Goal: Use online tool/utility

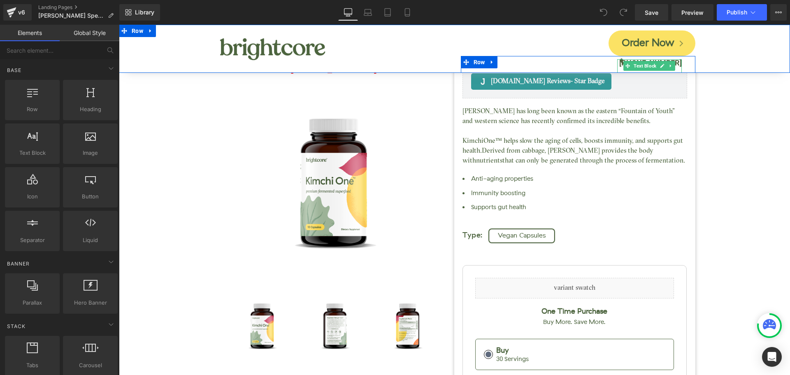
click at [675, 63] on b "[PHONE_NUMBER]" at bounding box center [651, 62] width 63 height 9
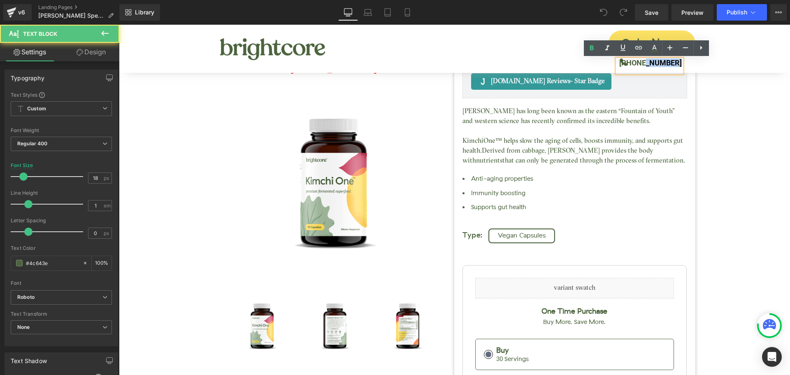
drag, startPoint x: 648, startPoint y: 63, endPoint x: 678, endPoint y: 64, distance: 30.1
click at [678, 64] on b "[PHONE_NUMBER]" at bounding box center [651, 62] width 63 height 9
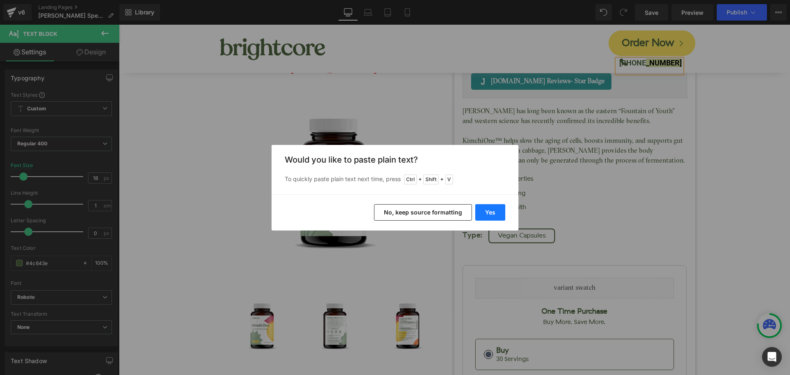
click at [497, 209] on button "Yes" at bounding box center [490, 212] width 30 height 16
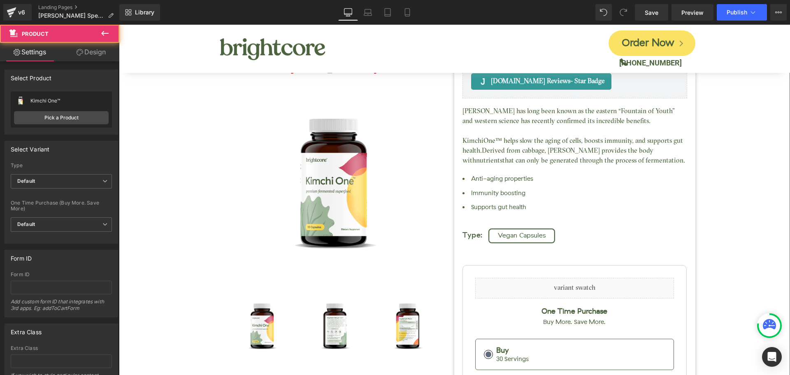
click at [726, 141] on div "Kimchi One™ (P) Title [DOMAIN_NAME] Reviews - Star Badge [DOMAIN_NAME] Reviews …" at bounding box center [454, 285] width 663 height 584
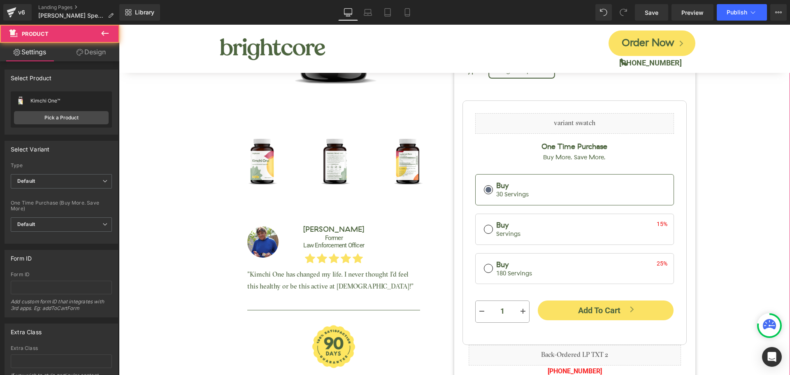
scroll to position [329, 0]
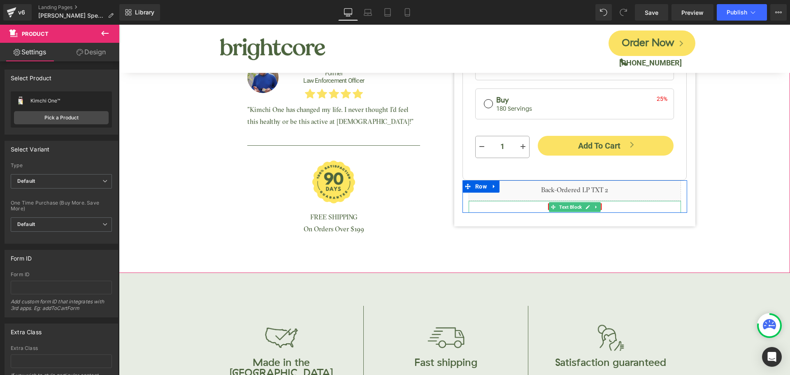
click at [603, 204] on p "[PHONE_NUMBER]" at bounding box center [575, 207] width 212 height 12
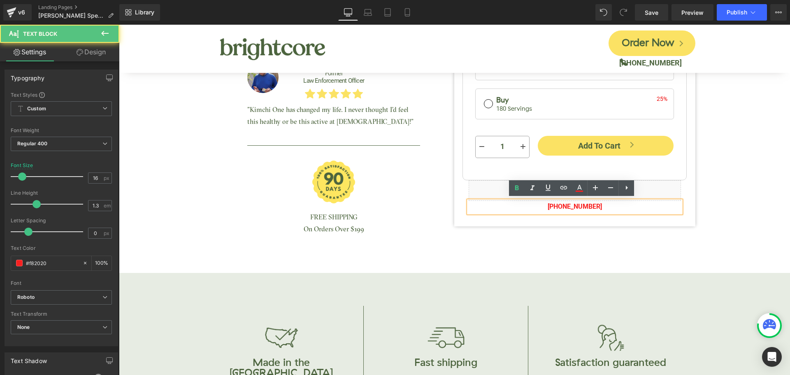
click at [601, 206] on p "[PHONE_NUMBER]" at bounding box center [575, 207] width 212 height 12
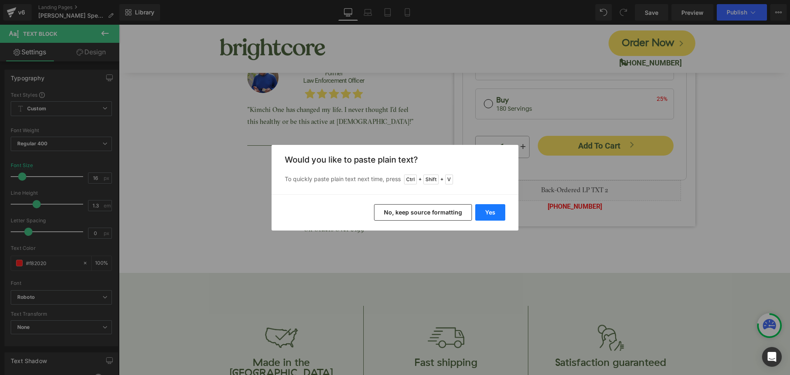
click at [498, 216] on button "Yes" at bounding box center [490, 212] width 30 height 16
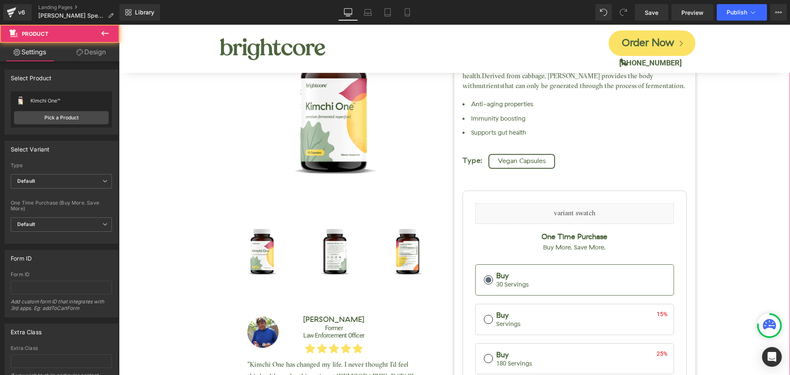
scroll to position [0, 0]
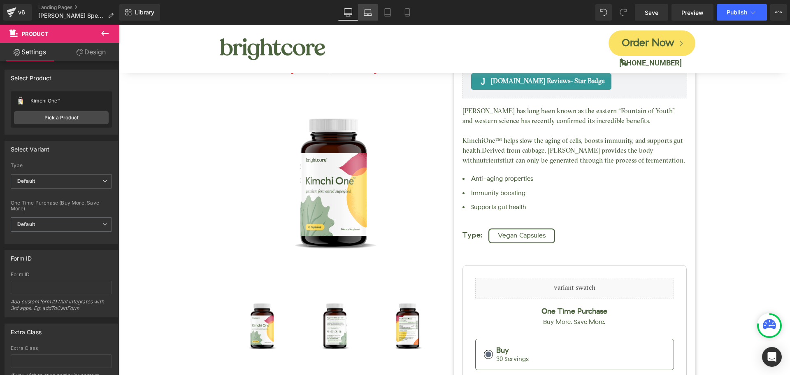
click at [371, 12] on icon at bounding box center [368, 11] width 6 height 4
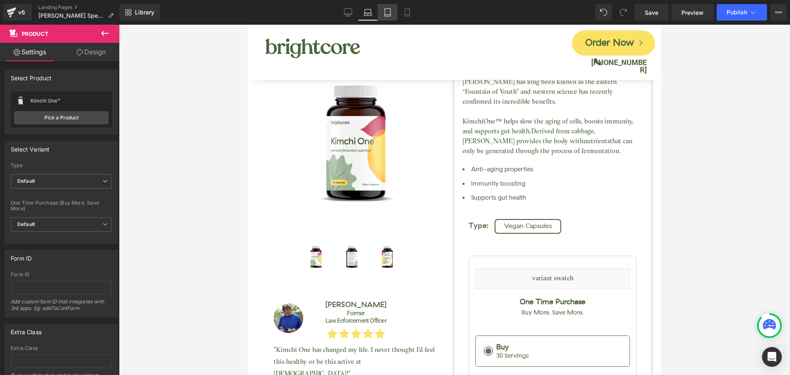
click at [390, 7] on link "Tablet" at bounding box center [388, 12] width 20 height 16
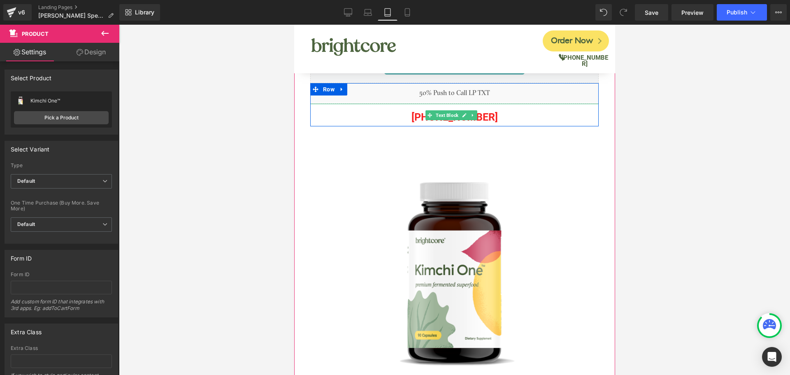
click at [485, 116] on p "[PHONE_NUMBER]" at bounding box center [454, 117] width 289 height 19
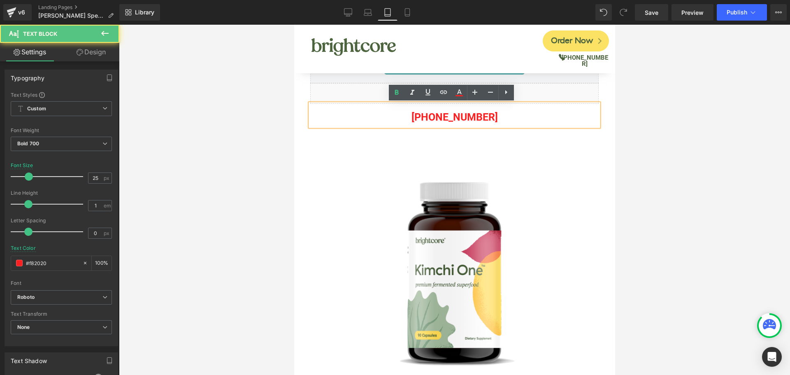
drag, startPoint x: 443, startPoint y: 116, endPoint x: 488, endPoint y: 114, distance: 44.9
click at [488, 114] on p "[PHONE_NUMBER]" at bounding box center [454, 117] width 289 height 19
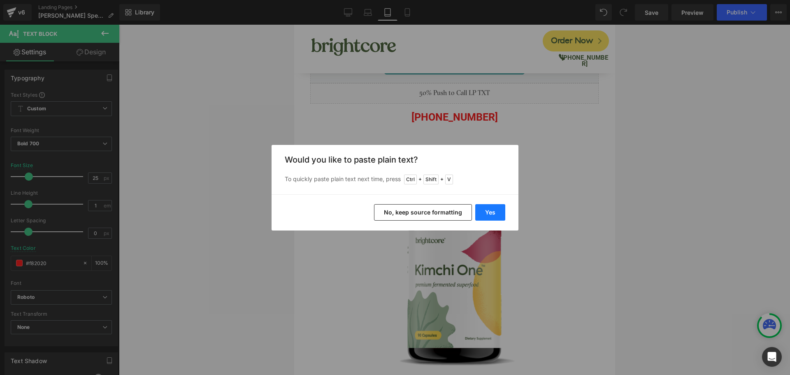
click at [500, 211] on button "Yes" at bounding box center [490, 212] width 30 height 16
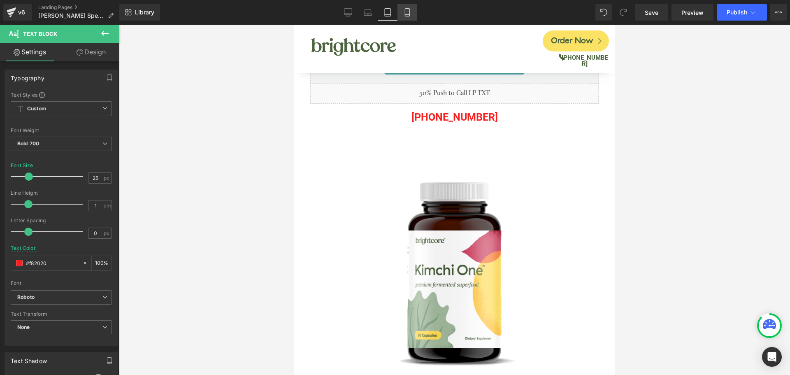
click at [411, 15] on icon at bounding box center [407, 12] width 8 height 8
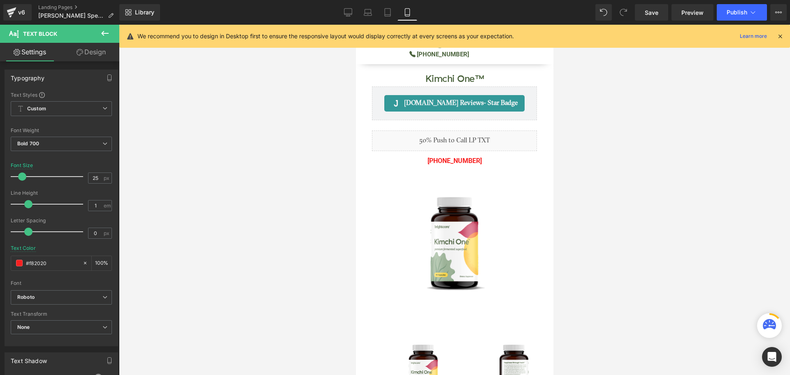
type input "16"
type input "100"
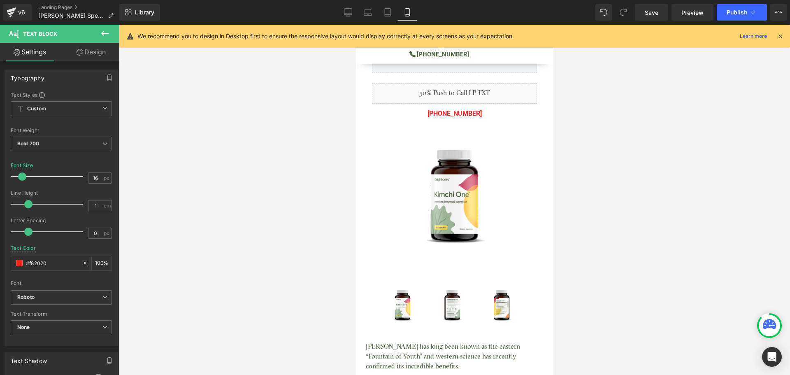
click at [780, 35] on icon at bounding box center [780, 36] width 7 height 7
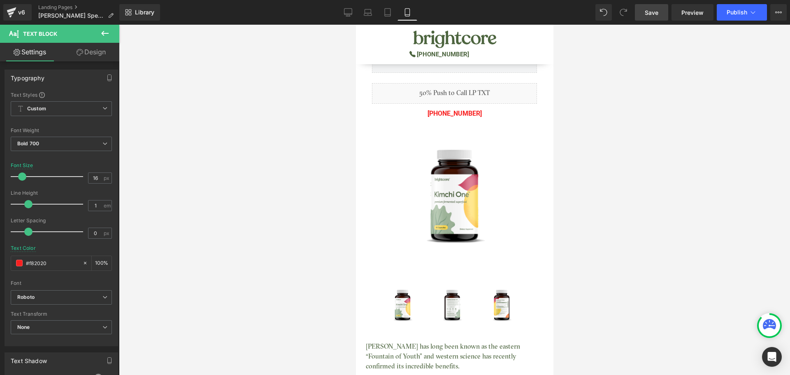
click at [650, 16] on span "Save" at bounding box center [652, 12] width 14 height 9
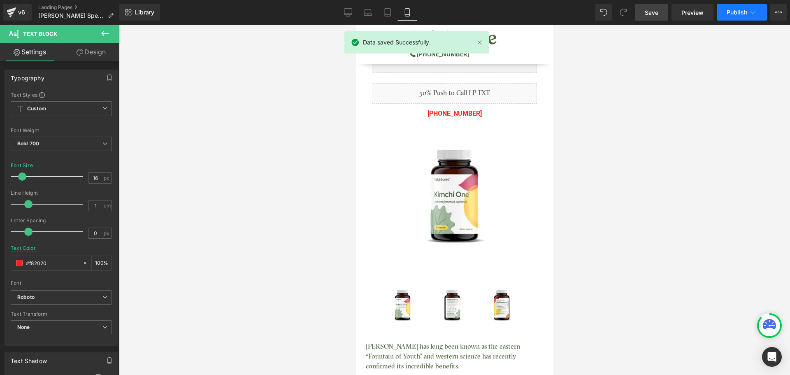
click at [736, 18] on button "Publish" at bounding box center [742, 12] width 50 height 16
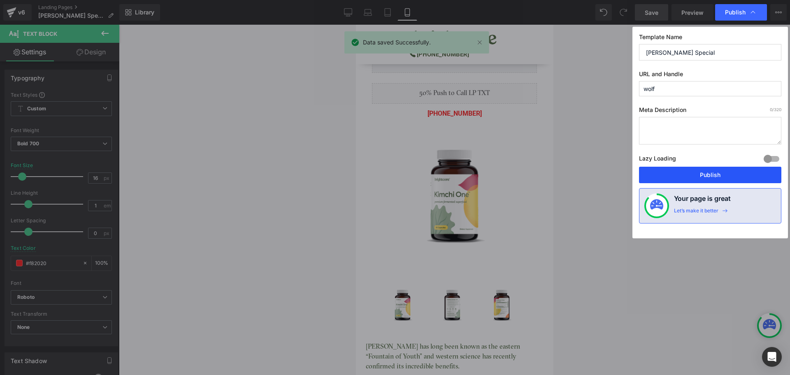
click at [747, 172] on button "Publish" at bounding box center [710, 175] width 142 height 16
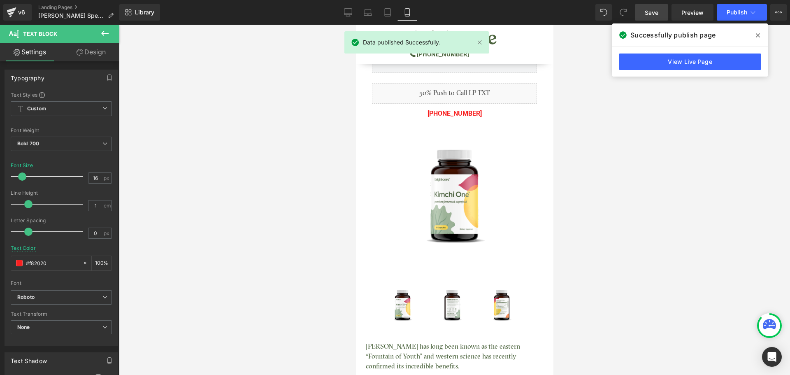
click at [760, 35] on icon at bounding box center [758, 35] width 4 height 7
